Goal: Navigation & Orientation: Find specific page/section

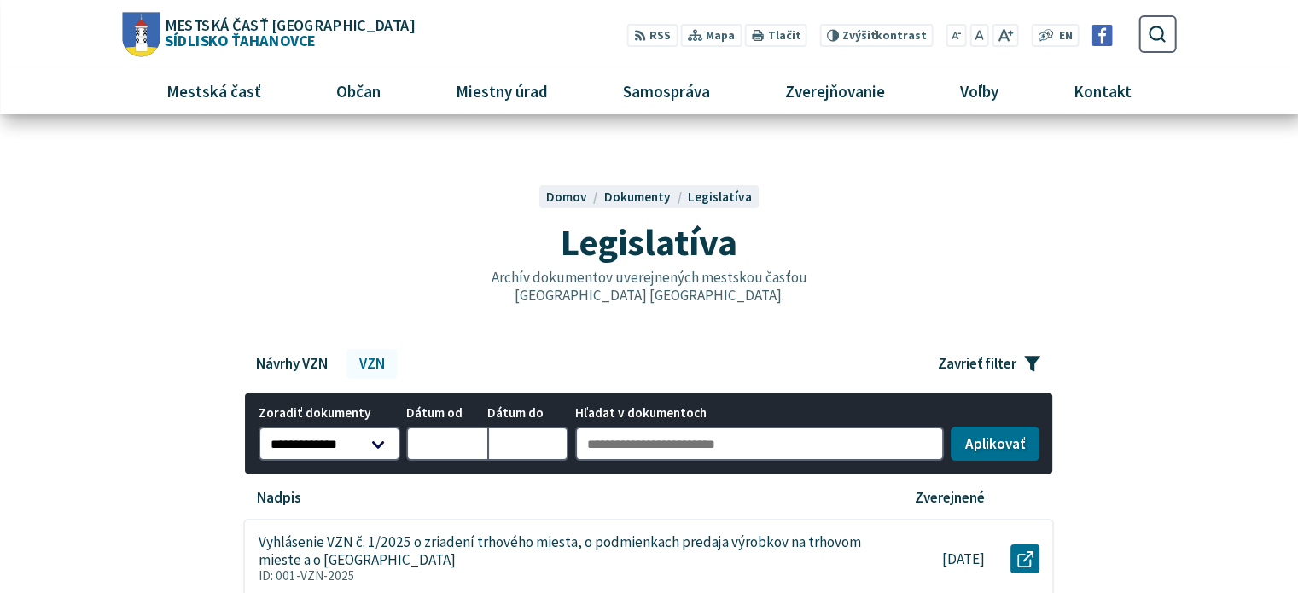
click at [249, 41] on span "Mestská časť [GEOGRAPHIC_DATA] Sídlisko [GEOGRAPHIC_DATA]" at bounding box center [287, 32] width 254 height 31
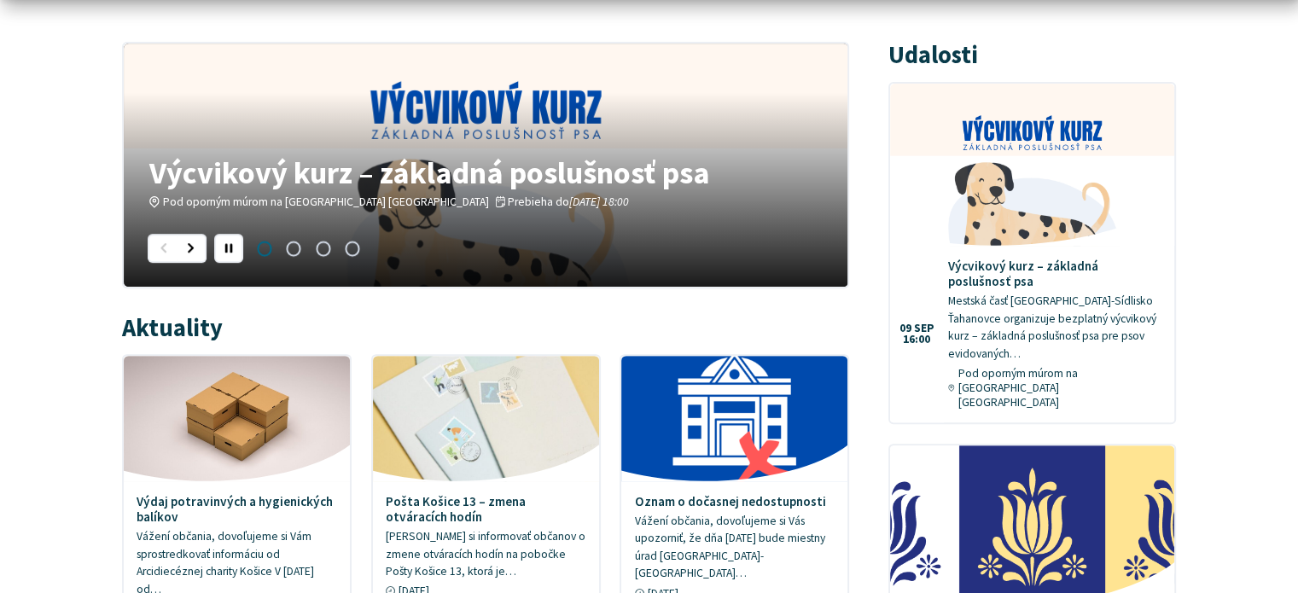
scroll to position [768, 0]
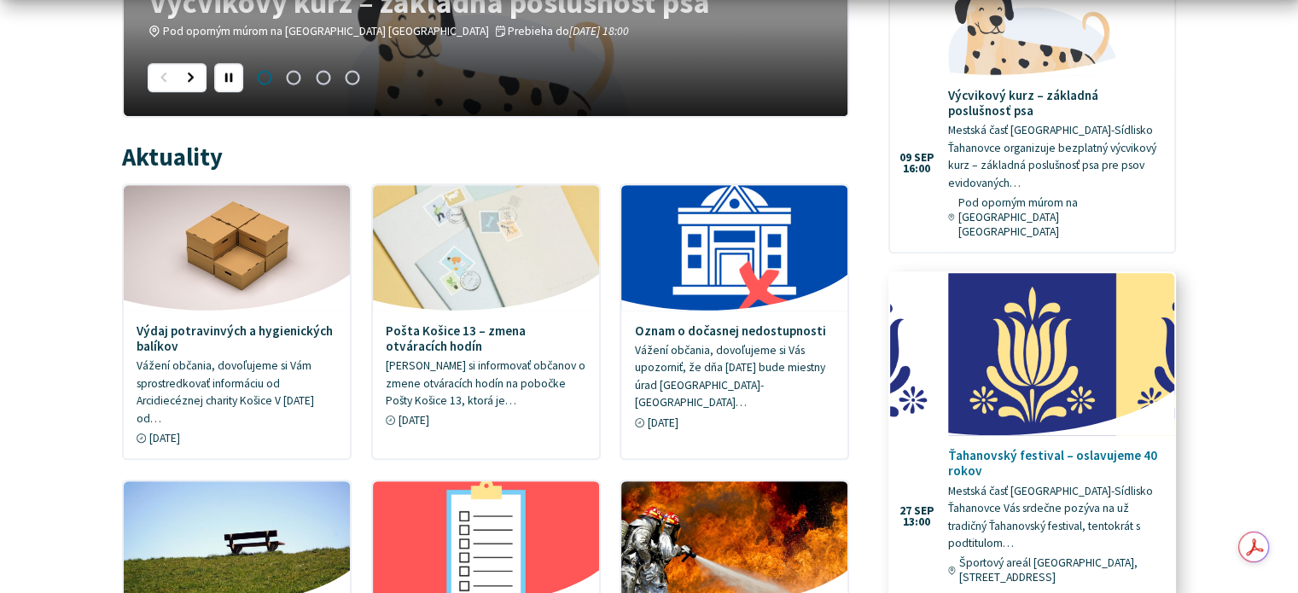
click at [1053, 375] on img at bounding box center [1032, 354] width 327 height 186
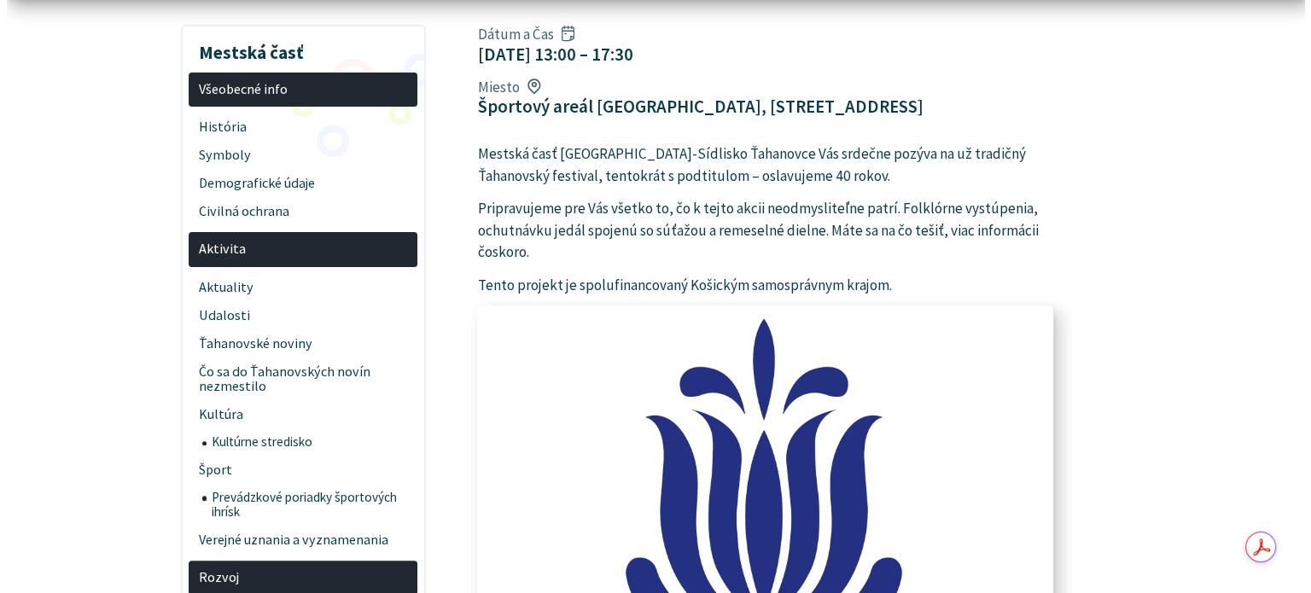
scroll to position [427, 0]
